Goal: Entertainment & Leisure: Browse casually

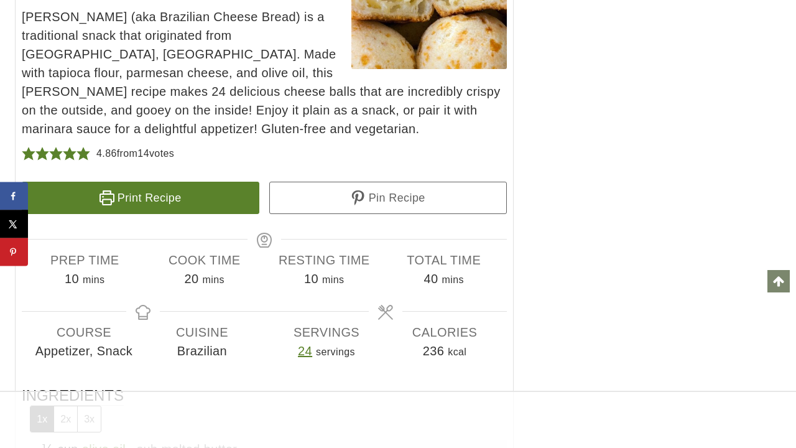
scroll to position [16866, 0]
